Goal: Navigation & Orientation: Find specific page/section

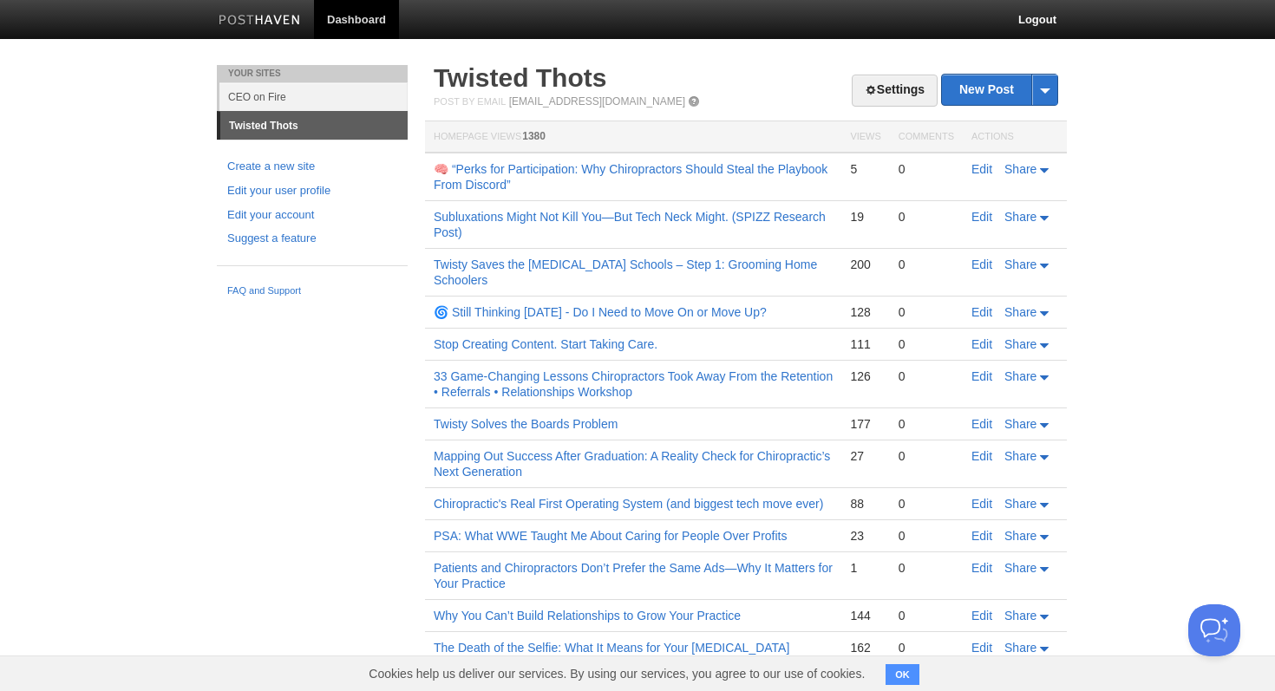
click at [589, 207] on td "Subluxations Might Not Kill You—But Tech Neck Might. (SPIZZ Research Post)" at bounding box center [633, 225] width 416 height 48
click at [589, 213] on link "Subluxations Might Not Kill You—But Tech Neck Might. (SPIZZ Research Post)" at bounding box center [630, 224] width 392 height 29
click at [529, 212] on link "Subluxations Might Not Kill You—But Tech Neck Might. (SPIZZ Research Post)" at bounding box center [630, 224] width 392 height 29
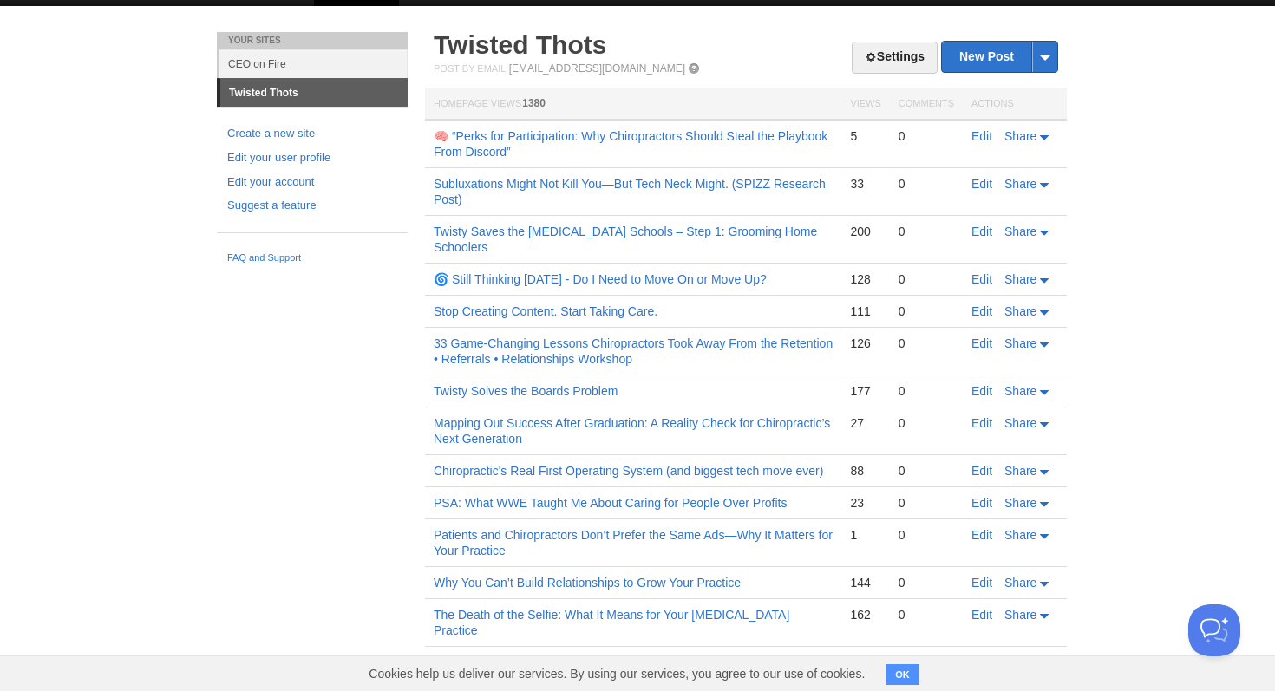
scroll to position [35, 0]
